Goal: Understand process/instructions: Learn how to perform a task or action

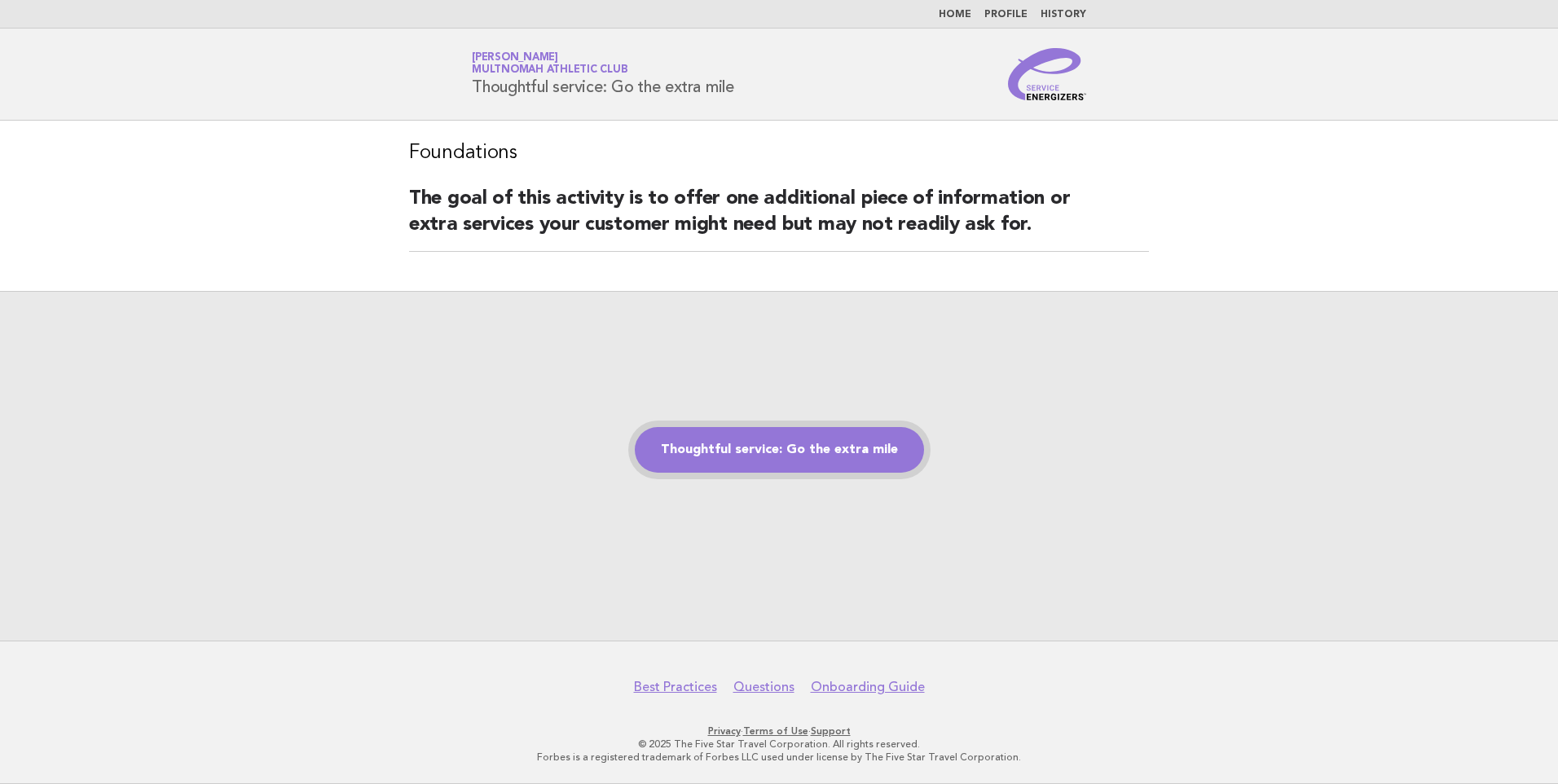
click at [809, 438] on link "Thoughtful service: Go the extra mile" at bounding box center [779, 449] width 289 height 46
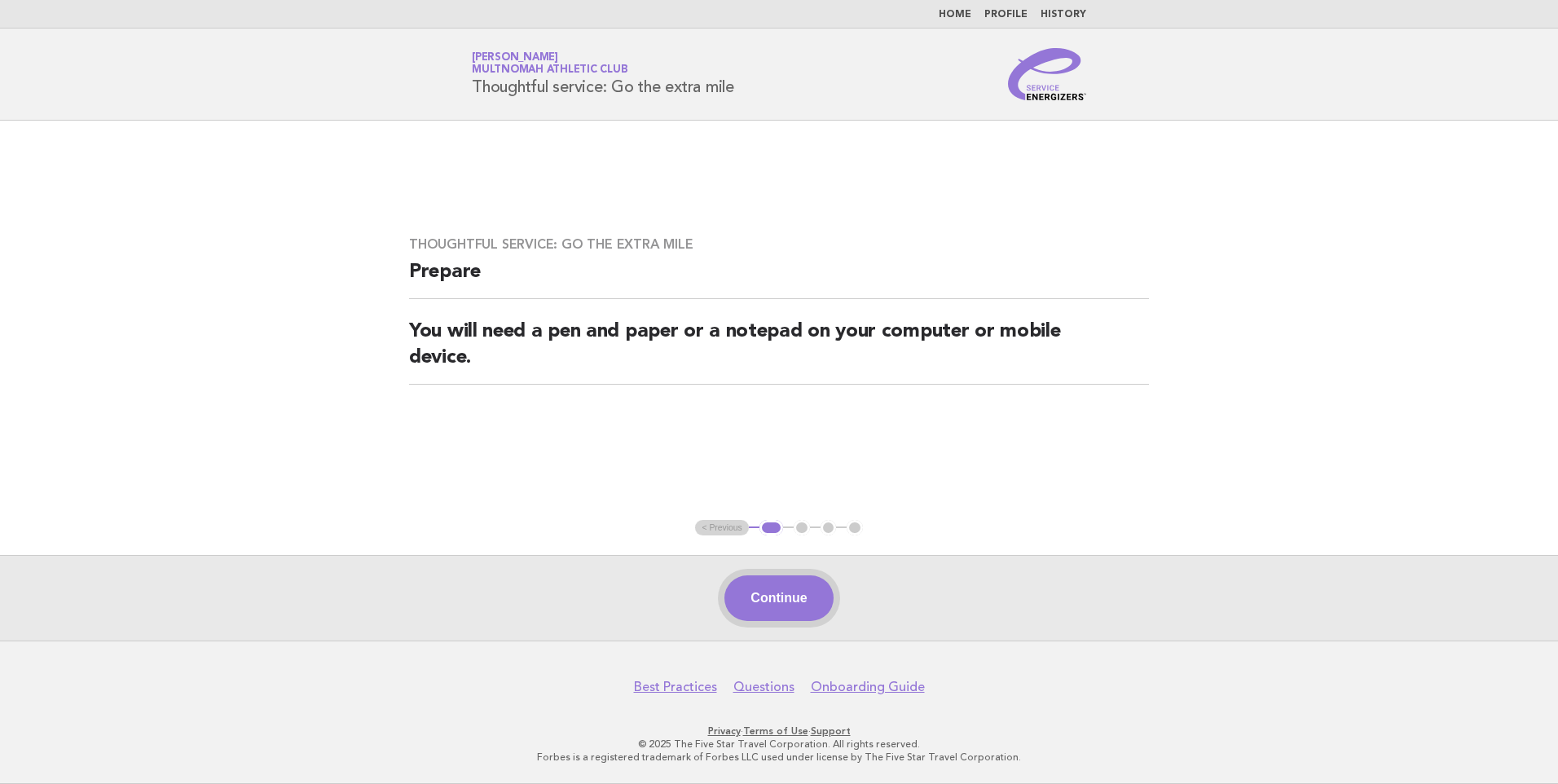
click at [806, 595] on button "Continue" at bounding box center [778, 598] width 108 height 46
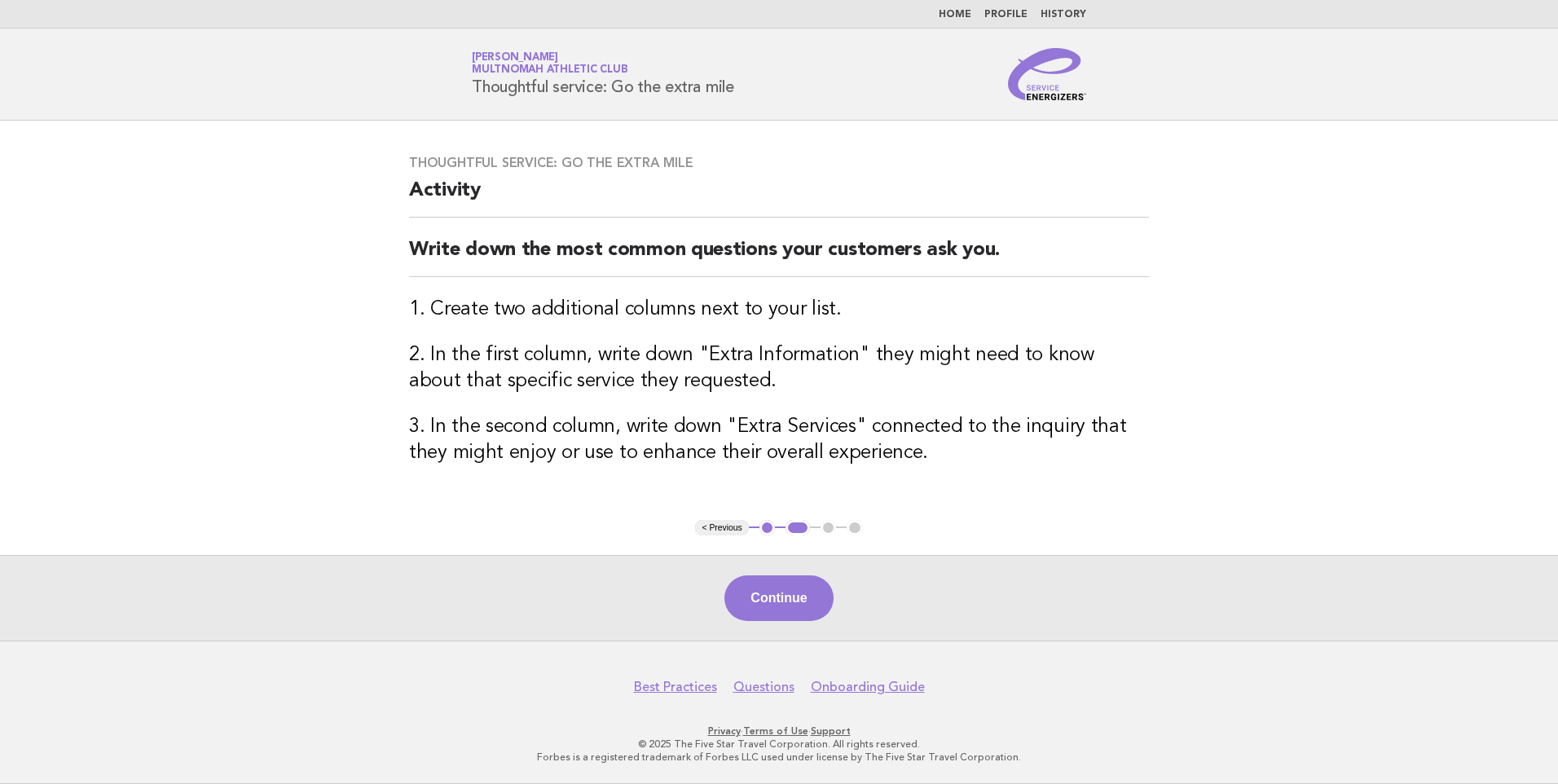
click at [782, 595] on button "Continue" at bounding box center [778, 598] width 108 height 46
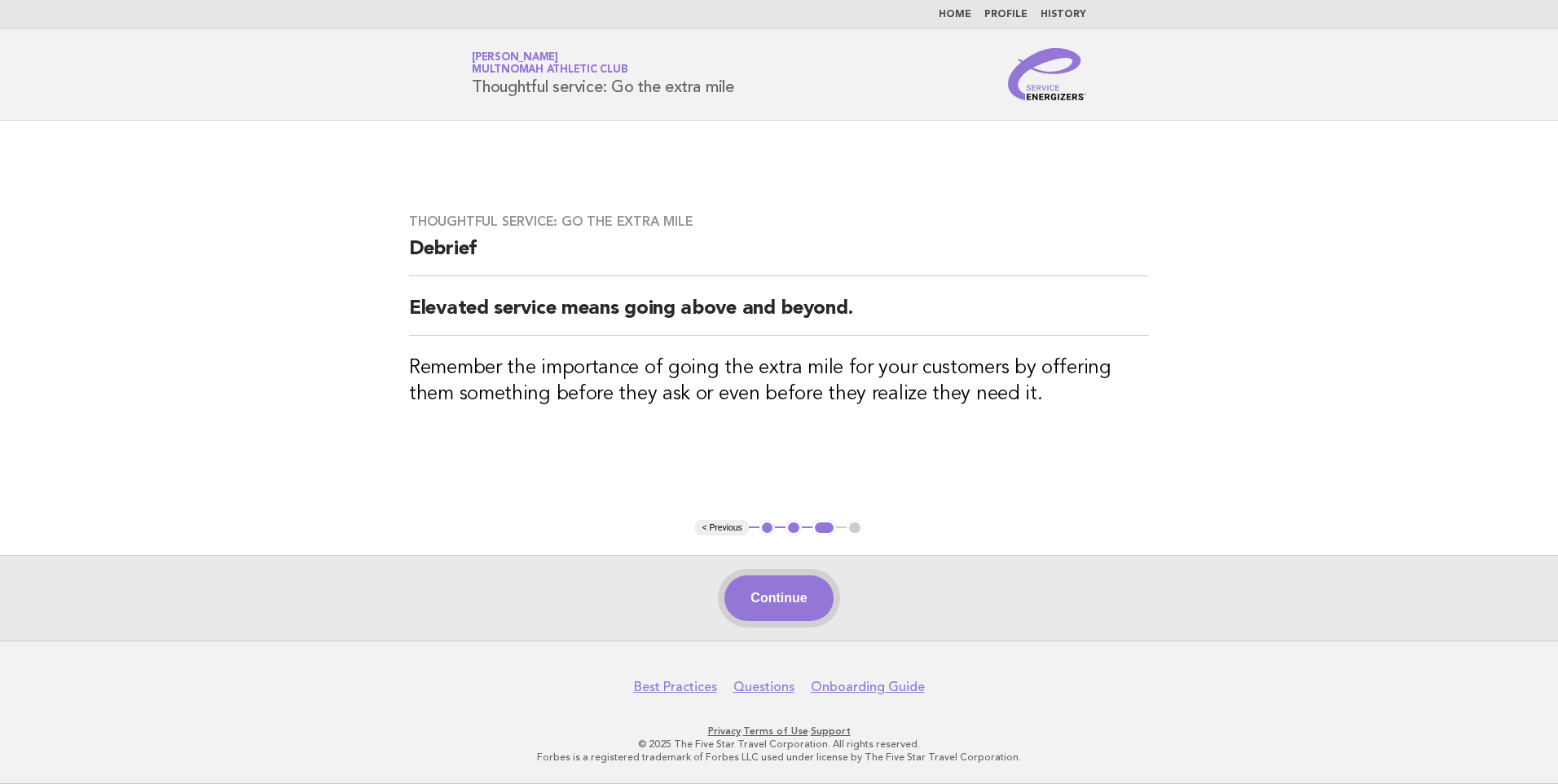
click at [772, 611] on button "Continue" at bounding box center [778, 598] width 108 height 46
